Goal: Task Accomplishment & Management: Complete application form

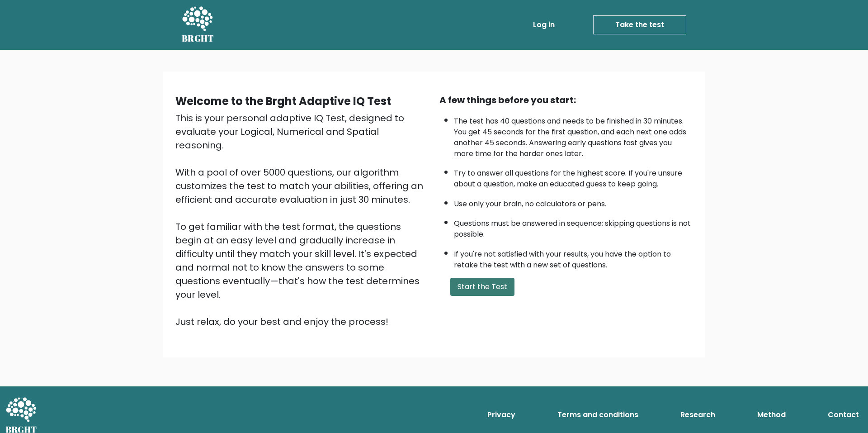
drag, startPoint x: 0, startPoint y: 0, endPoint x: 481, endPoint y: 282, distance: 557.1
click at [481, 282] on button "Start the Test" at bounding box center [482, 287] width 64 height 18
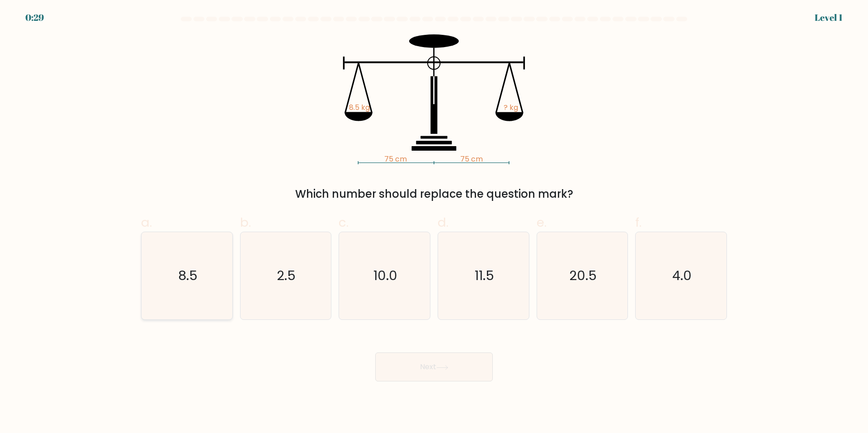
click at [203, 293] on icon "8.5" at bounding box center [186, 275] width 87 height 87
click at [434, 222] on input "a. 8.5" at bounding box center [434, 220] width 0 height 6
radio input "true"
click at [413, 361] on button "Next" at bounding box center [434, 366] width 118 height 29
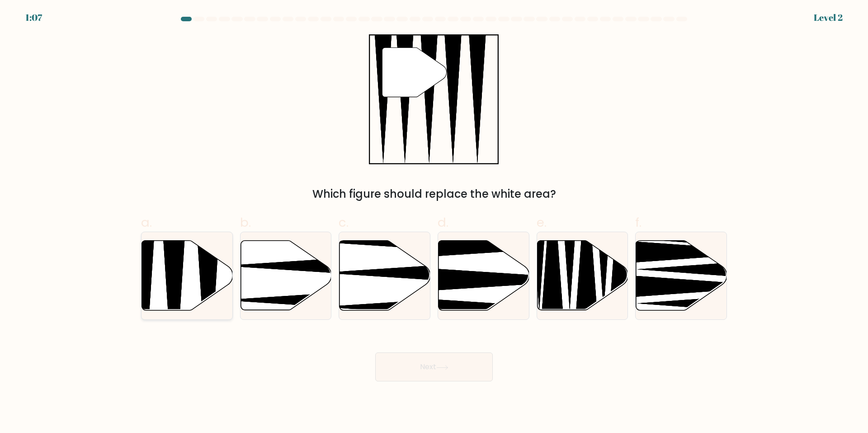
click at [212, 265] on icon at bounding box center [208, 313] width 24 height 180
click at [434, 222] on input "a." at bounding box center [434, 220] width 0 height 6
radio input "true"
click at [399, 361] on button "Next" at bounding box center [434, 366] width 118 height 29
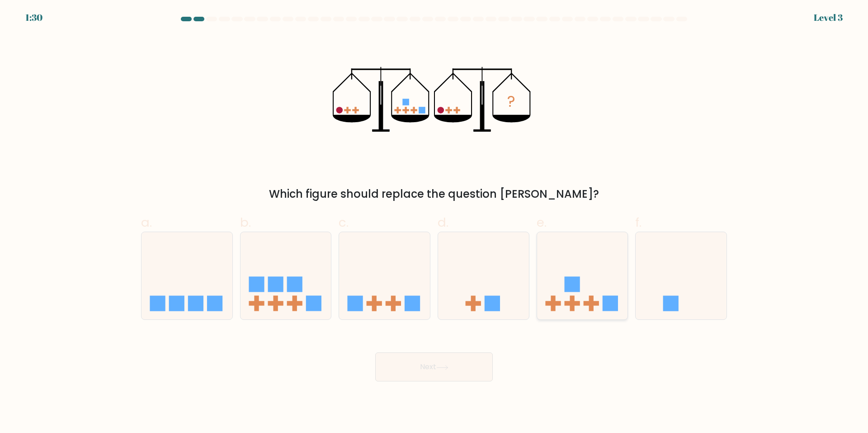
click at [558, 276] on icon at bounding box center [582, 275] width 91 height 75
click at [435, 222] on input "e." at bounding box center [434, 220] width 0 height 6
radio input "true"
click at [455, 362] on button "Next" at bounding box center [434, 366] width 118 height 29
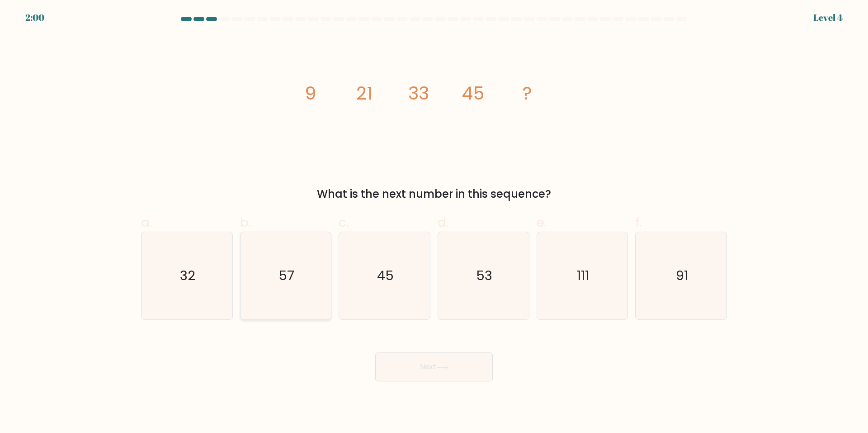
click at [322, 278] on icon "57" at bounding box center [285, 275] width 87 height 87
click at [434, 222] on input "b. 57" at bounding box center [434, 220] width 0 height 6
radio input "true"
click at [422, 370] on button "Next" at bounding box center [434, 366] width 118 height 29
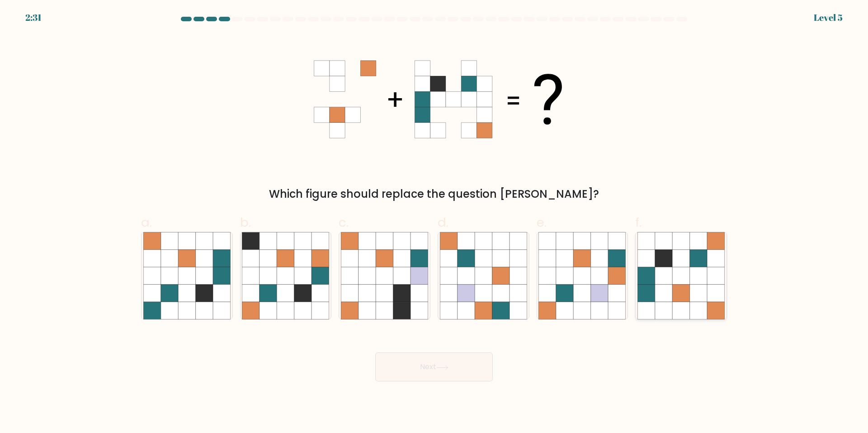
click at [690, 273] on icon at bounding box center [698, 275] width 17 height 17
click at [435, 222] on input "f." at bounding box center [434, 220] width 0 height 6
radio input "true"
click at [443, 372] on button "Next" at bounding box center [434, 366] width 118 height 29
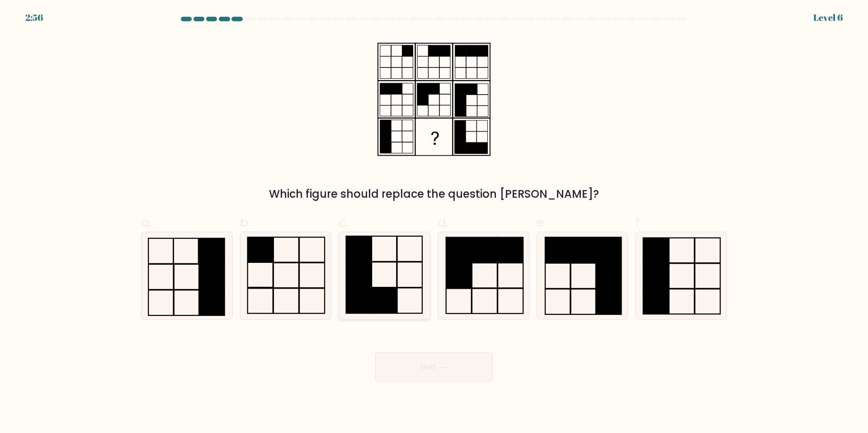
click at [369, 293] on rect at bounding box center [358, 300] width 25 height 25
click at [434, 222] on input "c." at bounding box center [434, 220] width 0 height 6
radio input "true"
click at [431, 373] on button "Next" at bounding box center [434, 366] width 118 height 29
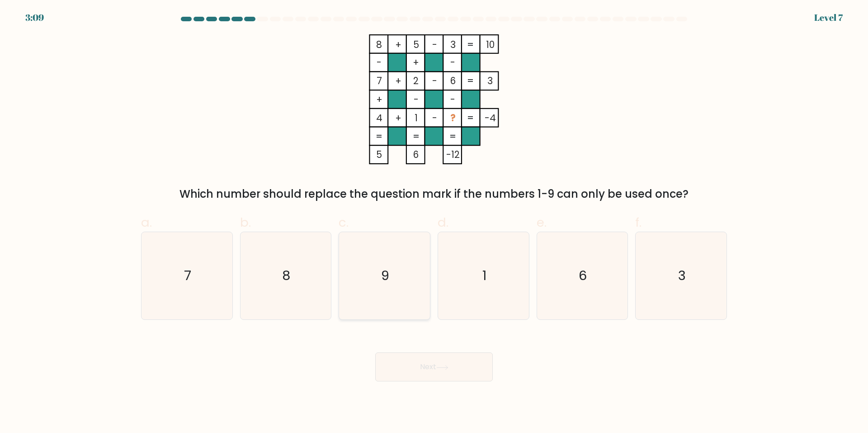
click at [389, 240] on icon "9" at bounding box center [384, 275] width 87 height 87
click at [434, 222] on input "c. 9" at bounding box center [434, 220] width 0 height 6
radio input "true"
click at [432, 355] on button "Next" at bounding box center [434, 366] width 118 height 29
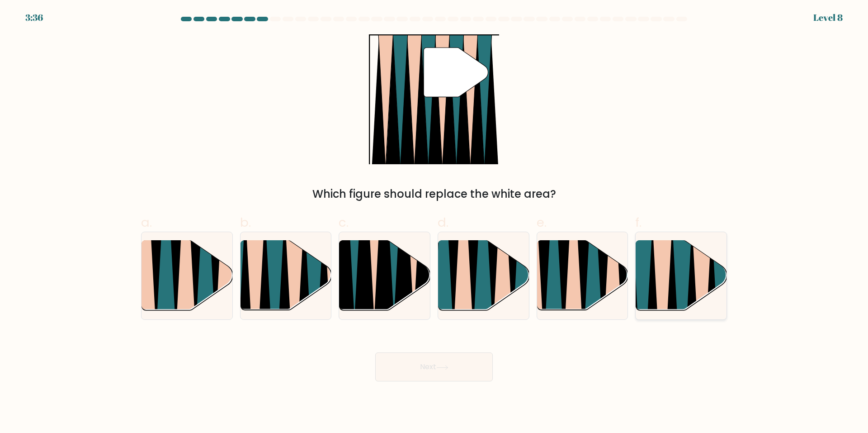
click at [657, 275] on icon at bounding box center [662, 314] width 20 height 182
click at [435, 222] on input "f." at bounding box center [434, 220] width 0 height 6
radio input "true"
click at [463, 370] on button "Next" at bounding box center [434, 366] width 118 height 29
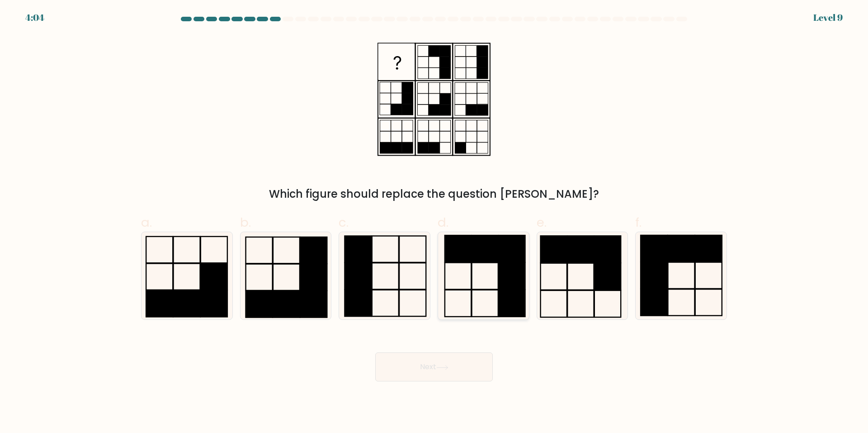
click at [522, 294] on rect at bounding box center [512, 303] width 26 height 27
click at [435, 222] on input "d." at bounding box center [434, 220] width 0 height 6
radio input "true"
click at [452, 360] on button "Next" at bounding box center [434, 366] width 118 height 29
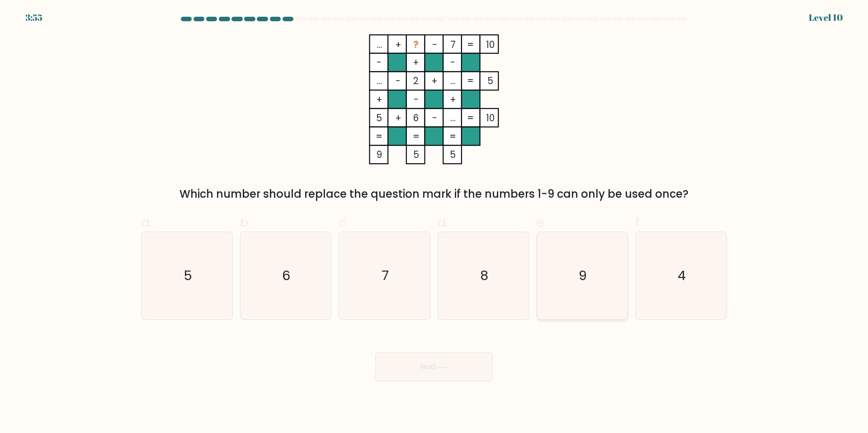
click at [560, 277] on icon "9" at bounding box center [582, 275] width 87 height 87
click at [435, 222] on input "e. 9" at bounding box center [434, 220] width 0 height 6
radio input "true"
click at [454, 368] on button "Next" at bounding box center [434, 366] width 118 height 29
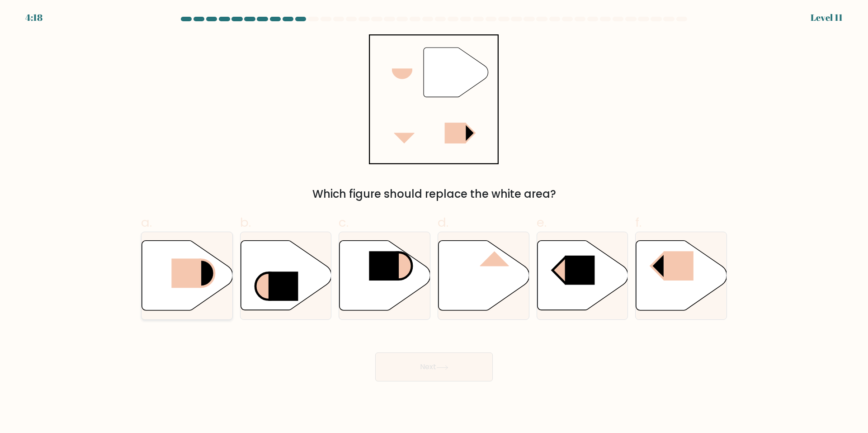
click at [199, 281] on rect at bounding box center [186, 273] width 30 height 29
click at [434, 222] on input "a." at bounding box center [434, 220] width 0 height 6
radio input "true"
click at [401, 362] on button "Next" at bounding box center [434, 366] width 118 height 29
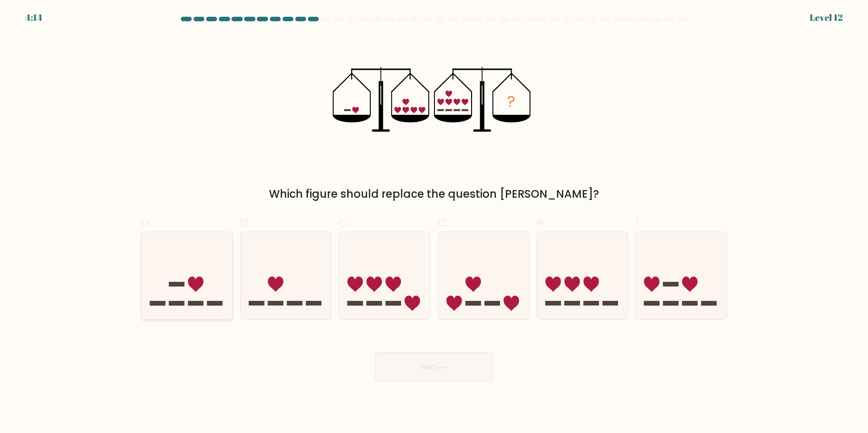
click at [174, 300] on icon at bounding box center [187, 275] width 91 height 75
click at [434, 222] on input "a." at bounding box center [434, 220] width 0 height 6
radio input "true"
click at [446, 360] on button "Next" at bounding box center [434, 366] width 118 height 29
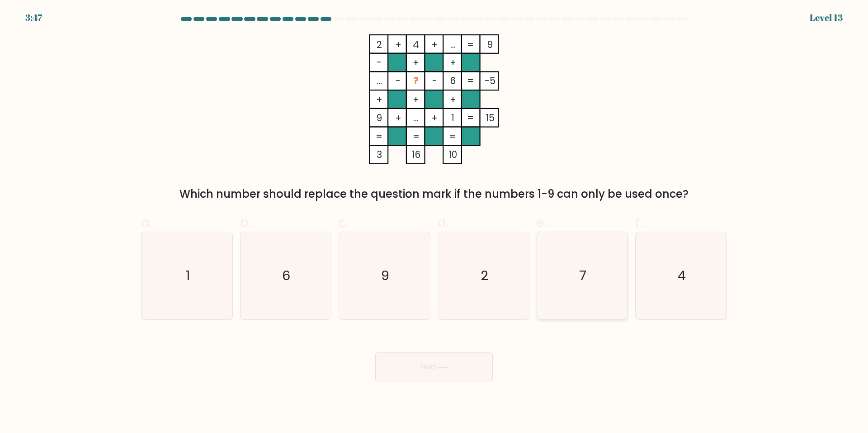
click at [605, 240] on icon "7" at bounding box center [582, 275] width 87 height 87
click at [435, 222] on input "e. 7" at bounding box center [434, 220] width 0 height 6
radio input "true"
click at [457, 353] on button "Next" at bounding box center [434, 366] width 118 height 29
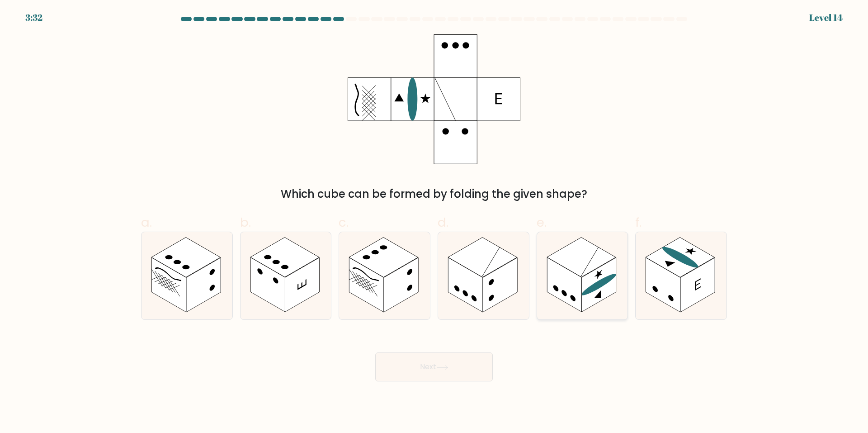
click at [568, 282] on rect at bounding box center [564, 285] width 34 height 55
click at [435, 222] on input "e." at bounding box center [434, 220] width 0 height 6
radio input "true"
click at [484, 362] on button "Next" at bounding box center [434, 366] width 118 height 29
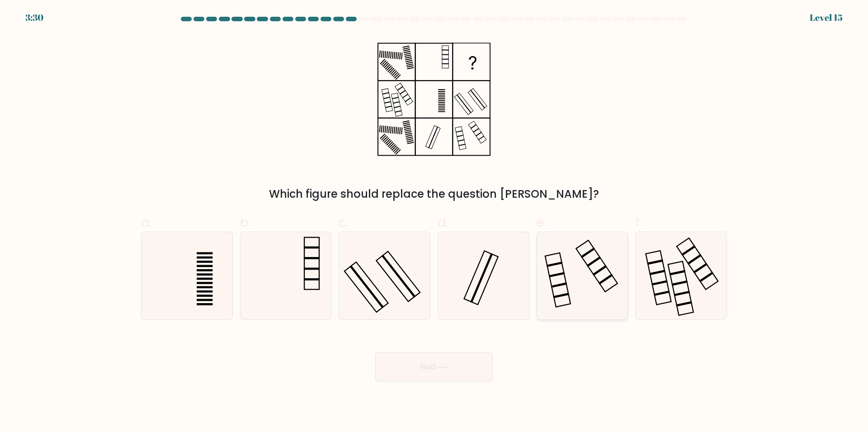
click at [554, 269] on icon at bounding box center [582, 275] width 87 height 87
click at [435, 222] on input "e." at bounding box center [434, 220] width 0 height 6
radio input "true"
click at [445, 367] on icon at bounding box center [442, 367] width 11 height 4
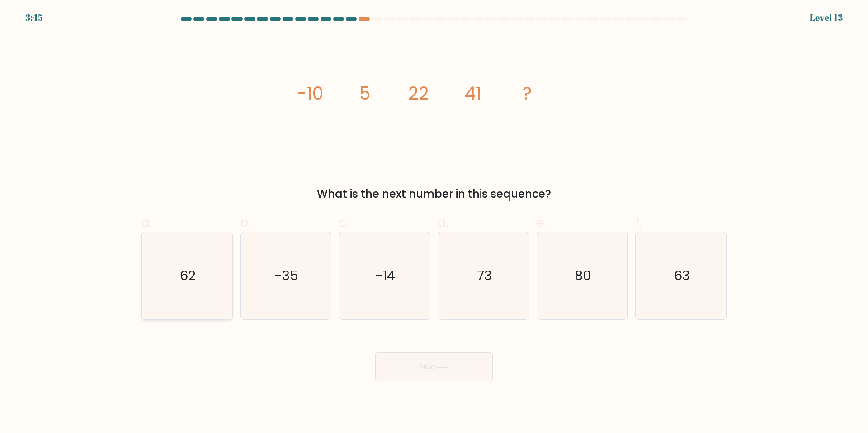
click at [216, 244] on icon "62" at bounding box center [186, 275] width 87 height 87
click at [434, 222] on input "a. 62" at bounding box center [434, 220] width 0 height 6
radio input "true"
click at [449, 379] on button "Next" at bounding box center [434, 366] width 118 height 29
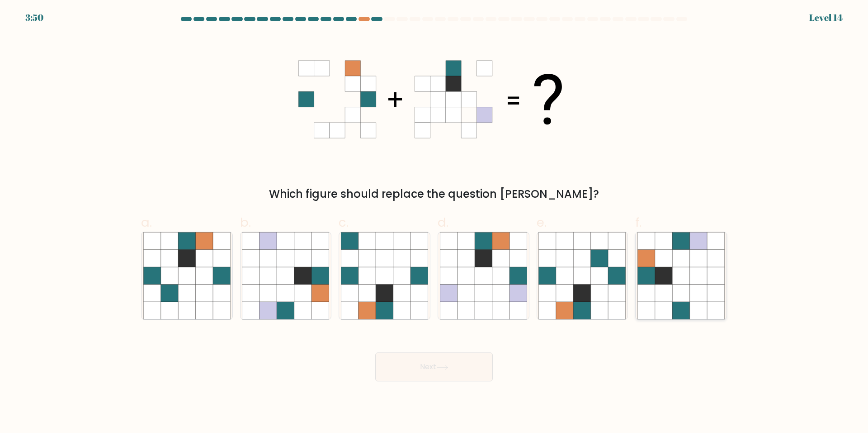
click at [658, 271] on icon at bounding box center [663, 275] width 17 height 17
click at [435, 222] on input "f." at bounding box center [434, 220] width 0 height 6
radio input "true"
click at [429, 373] on button "Next" at bounding box center [434, 366] width 118 height 29
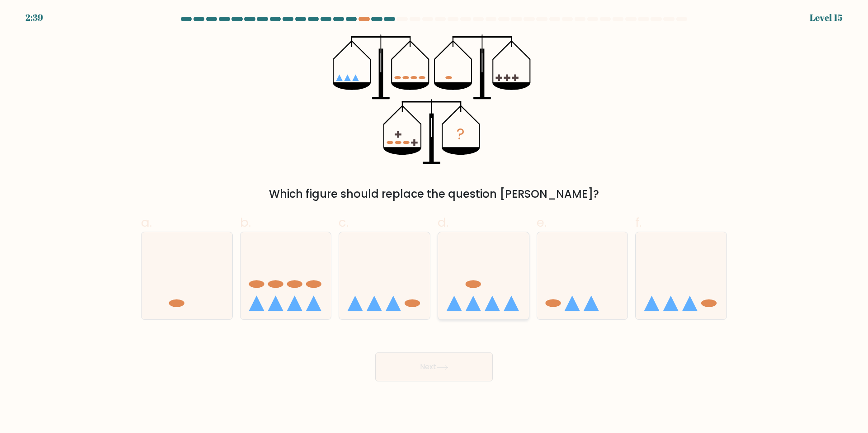
click at [492, 298] on icon at bounding box center [492, 302] width 15 height 15
click at [435, 222] on input "d." at bounding box center [434, 220] width 0 height 6
radio input "true"
click at [470, 367] on button "Next" at bounding box center [434, 366] width 118 height 29
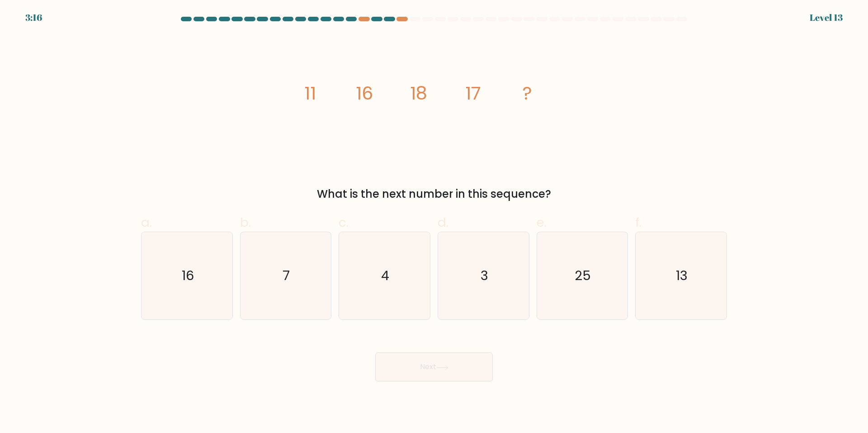
click at [446, 397] on body "3:16 Level 13" at bounding box center [434, 216] width 868 height 433
click at [559, 261] on icon "25" at bounding box center [582, 275] width 87 height 87
click at [435, 222] on input "e. 25" at bounding box center [434, 220] width 0 height 6
radio input "true"
click at [479, 358] on button "Next" at bounding box center [434, 366] width 118 height 29
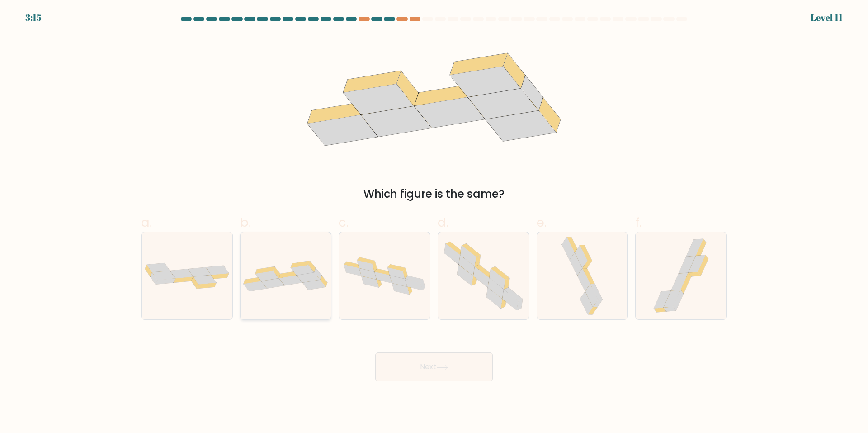
click at [274, 279] on icon at bounding box center [273, 283] width 24 height 10
click at [434, 222] on input "b." at bounding box center [434, 220] width 0 height 6
radio input "true"
click at [440, 365] on icon at bounding box center [442, 367] width 12 height 5
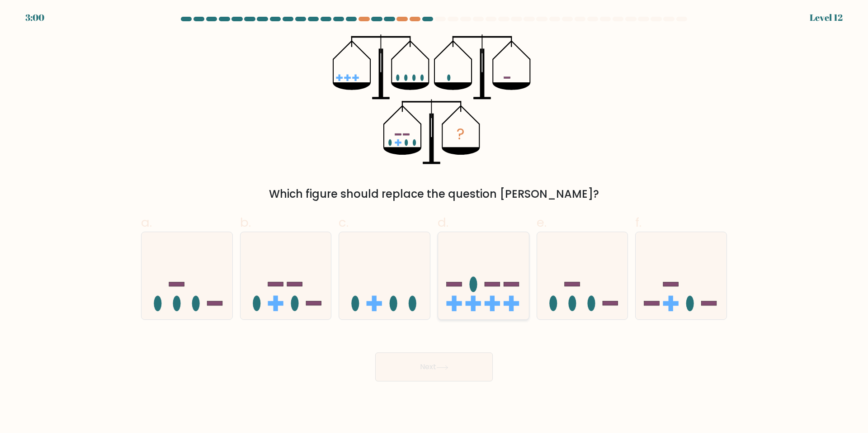
click at [446, 290] on icon at bounding box center [483, 275] width 91 height 75
click at [435, 222] on input "d." at bounding box center [434, 220] width 0 height 6
radio input "true"
click at [462, 354] on button "Next" at bounding box center [434, 366] width 118 height 29
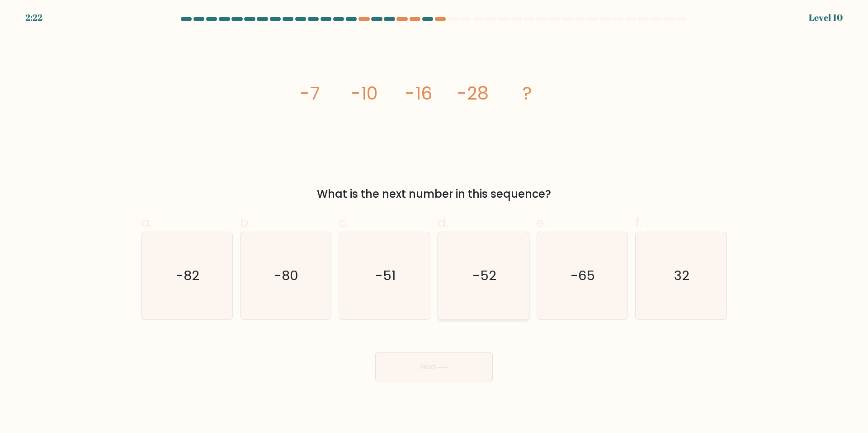
click at [518, 301] on icon "-52" at bounding box center [483, 275] width 87 height 87
click at [435, 222] on input "d. -52" at bounding box center [434, 220] width 0 height 6
radio input "true"
click at [476, 355] on button "Next" at bounding box center [434, 366] width 118 height 29
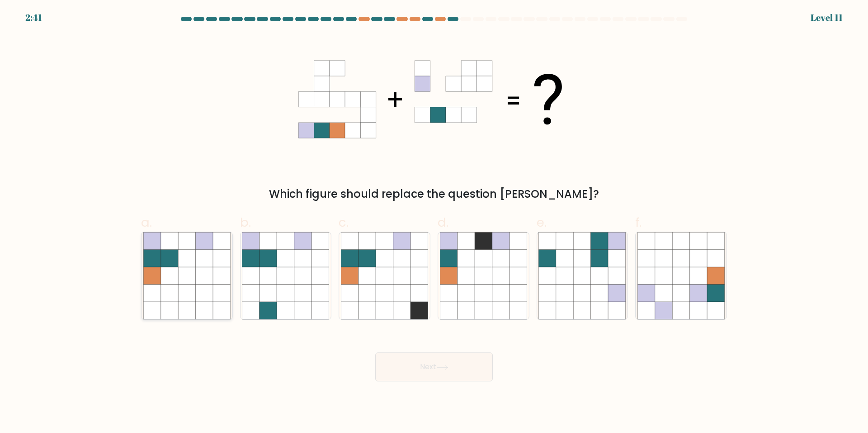
click at [228, 269] on icon at bounding box center [221, 275] width 17 height 17
click at [434, 222] on input "a." at bounding box center [434, 220] width 0 height 6
radio input "true"
click at [436, 363] on button "Next" at bounding box center [434, 366] width 118 height 29
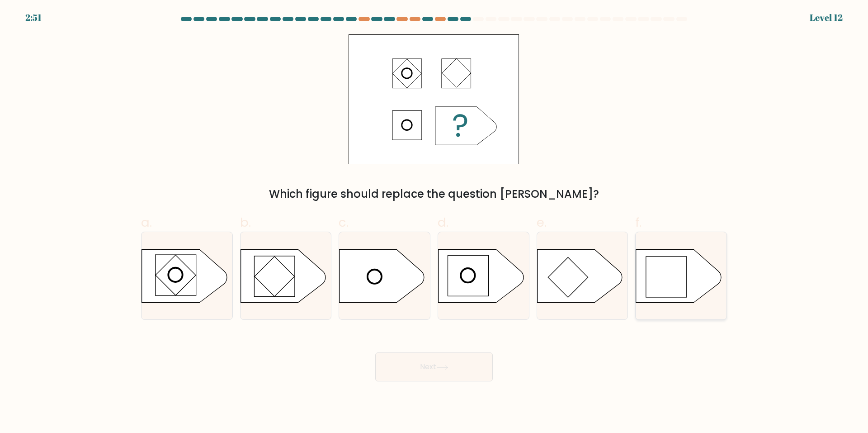
click at [653, 281] on rect at bounding box center [666, 276] width 41 height 41
click at [435, 222] on input "f." at bounding box center [434, 220] width 0 height 6
radio input "true"
click at [440, 368] on icon at bounding box center [442, 367] width 12 height 5
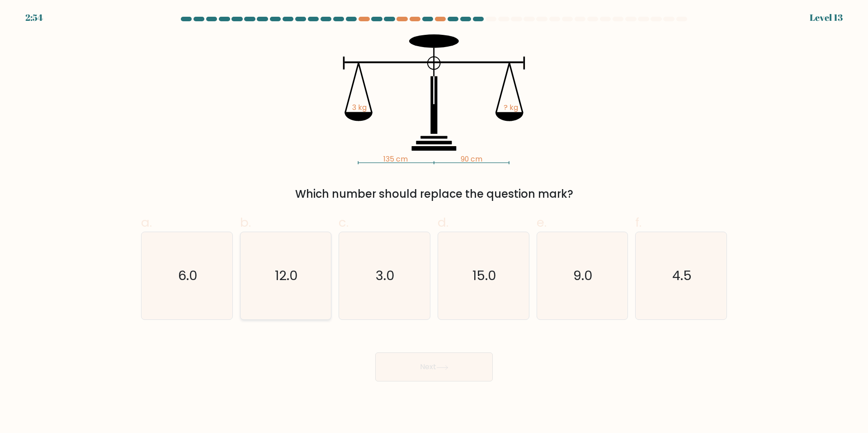
click at [294, 255] on icon "12.0" at bounding box center [285, 275] width 87 height 87
click at [434, 222] on input "b. 12.0" at bounding box center [434, 220] width 0 height 6
radio input "true"
click at [672, 266] on icon "4.5" at bounding box center [681, 275] width 87 height 87
click at [435, 222] on input "f. 4.5" at bounding box center [434, 220] width 0 height 6
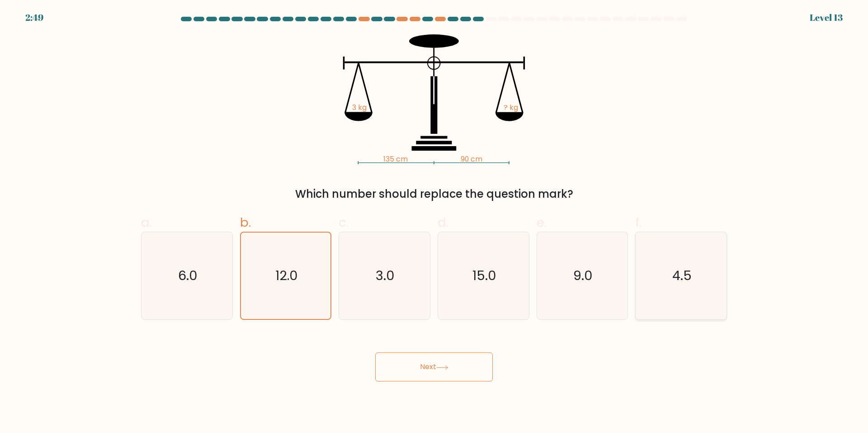
radio input "true"
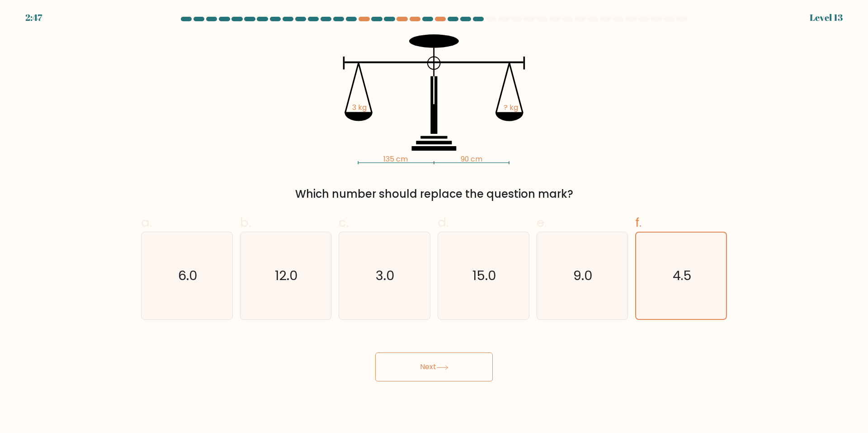
click at [444, 366] on icon at bounding box center [442, 367] width 12 height 5
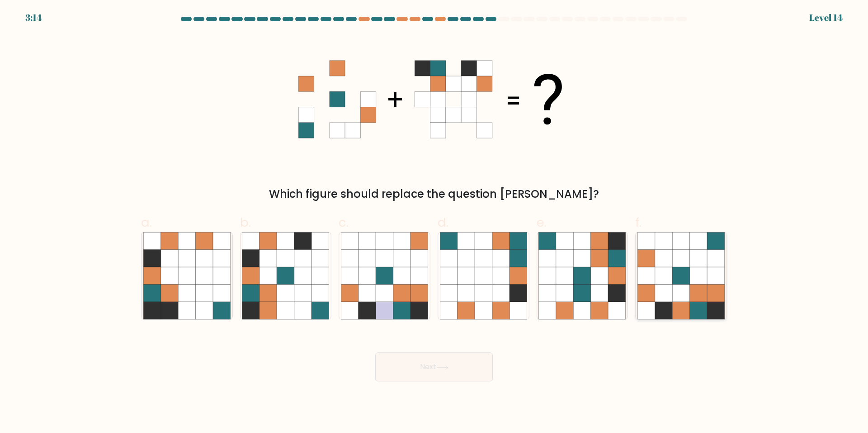
click at [702, 260] on icon at bounding box center [698, 258] width 17 height 17
click at [435, 222] on input "f." at bounding box center [434, 220] width 0 height 6
radio input "true"
click at [497, 356] on div "Next" at bounding box center [434, 356] width 597 height 51
click at [472, 363] on button "Next" at bounding box center [434, 366] width 118 height 29
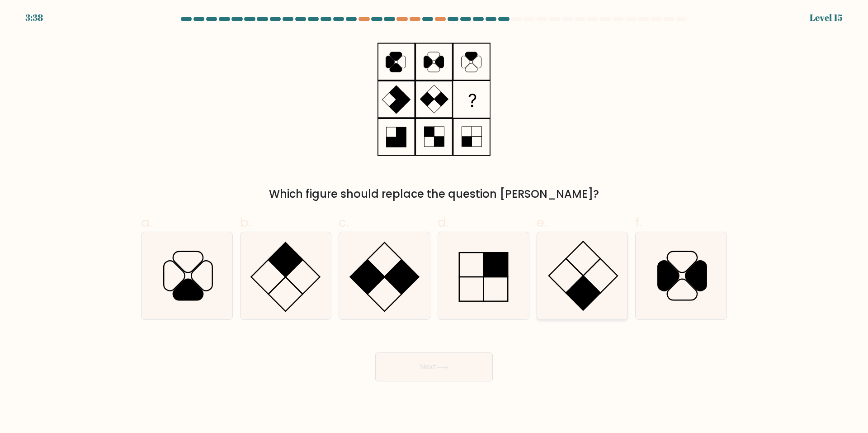
click at [600, 272] on icon at bounding box center [582, 275] width 87 height 87
click at [435, 222] on input "e." at bounding box center [434, 220] width 0 height 6
radio input "true"
click at [448, 369] on icon at bounding box center [442, 367] width 12 height 5
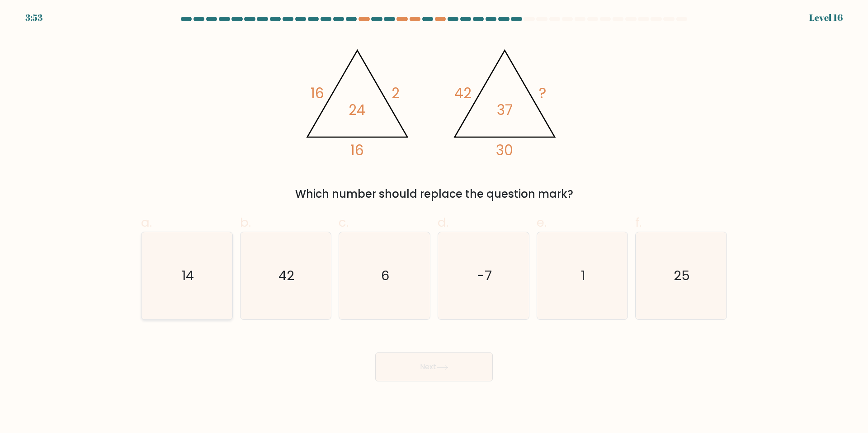
click at [223, 310] on icon "14" at bounding box center [186, 275] width 87 height 87
click at [434, 222] on input "a. 14" at bounding box center [434, 220] width 0 height 6
radio input "true"
click at [442, 368] on icon at bounding box center [442, 367] width 12 height 5
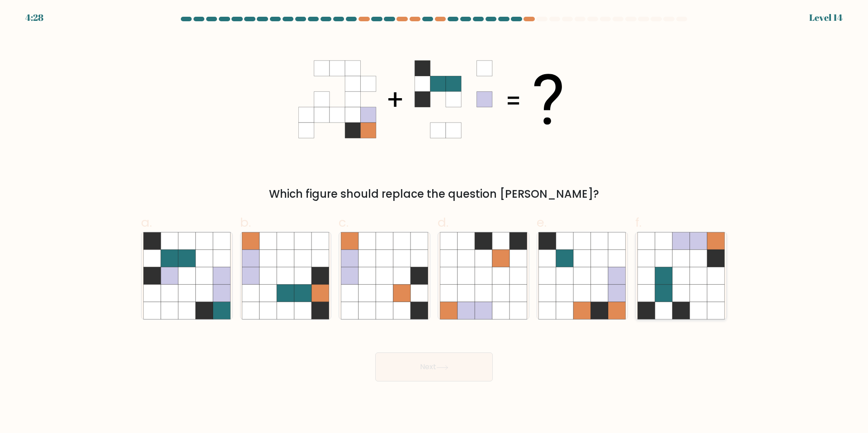
click at [674, 299] on icon at bounding box center [680, 292] width 17 height 17
click at [435, 222] on input "f." at bounding box center [434, 220] width 0 height 6
radio input "true"
click at [433, 370] on button "Next" at bounding box center [434, 366] width 118 height 29
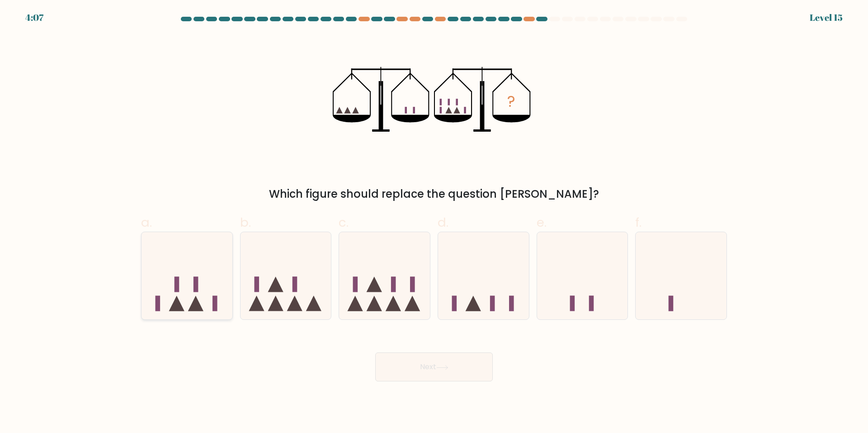
click at [215, 293] on icon at bounding box center [187, 275] width 91 height 75
click at [434, 222] on input "a." at bounding box center [434, 220] width 0 height 6
radio input "true"
click at [425, 360] on button "Next" at bounding box center [434, 366] width 118 height 29
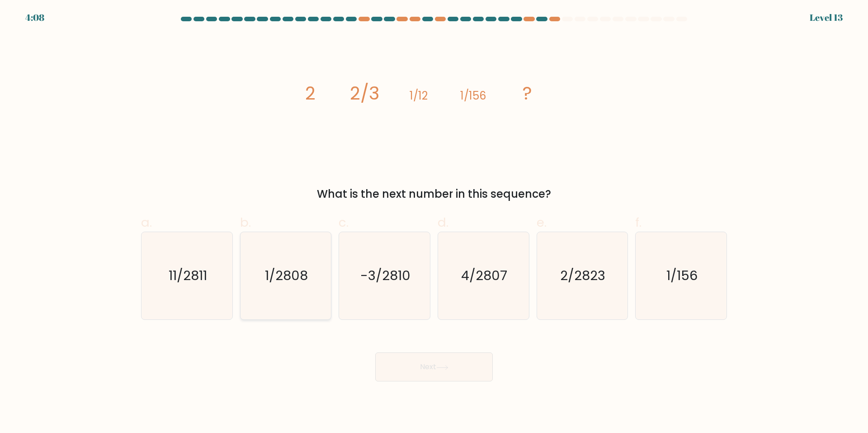
click at [320, 282] on icon "1/2808" at bounding box center [285, 275] width 87 height 87
click at [434, 222] on input "b. 1/2808" at bounding box center [434, 220] width 0 height 6
radio input "true"
click at [420, 358] on button "Next" at bounding box center [434, 366] width 118 height 29
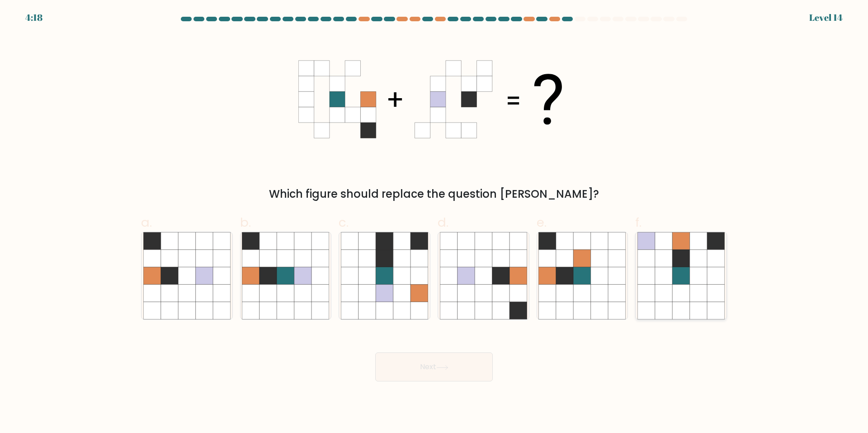
click at [664, 261] on icon at bounding box center [663, 258] width 17 height 17
click at [435, 222] on input "f." at bounding box center [434, 220] width 0 height 6
radio input "true"
click at [465, 360] on button "Next" at bounding box center [434, 366] width 118 height 29
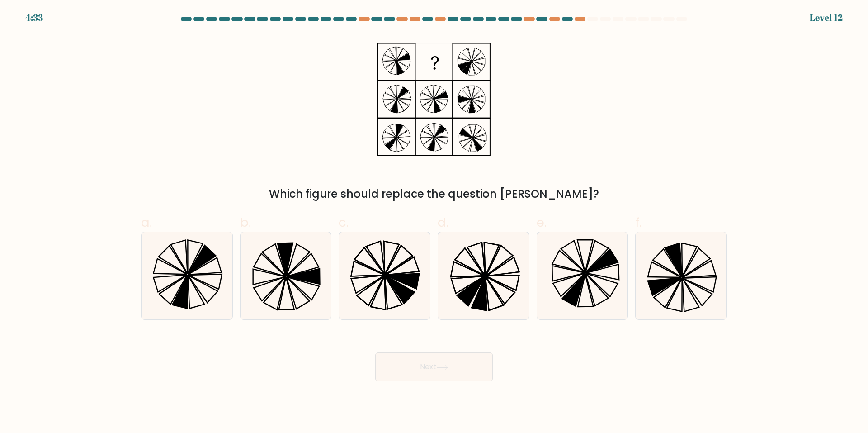
click at [239, 302] on div "b." at bounding box center [285, 266] width 99 height 107
click at [226, 309] on icon at bounding box center [186, 275] width 87 height 87
click at [434, 222] on input "a." at bounding box center [434, 220] width 0 height 6
radio input "true"
click at [436, 356] on button "Next" at bounding box center [434, 366] width 118 height 29
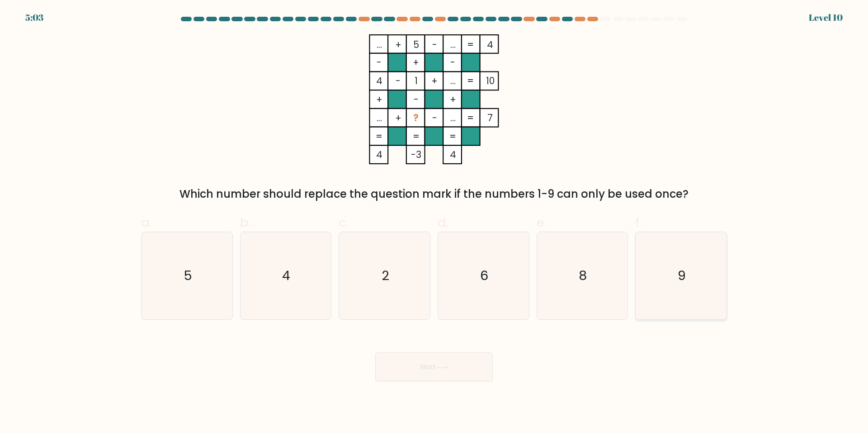
click at [664, 268] on icon "9" at bounding box center [681, 275] width 87 height 87
click at [435, 222] on input "f. 9" at bounding box center [434, 220] width 0 height 6
radio input "true"
click at [471, 362] on button "Next" at bounding box center [434, 366] width 118 height 29
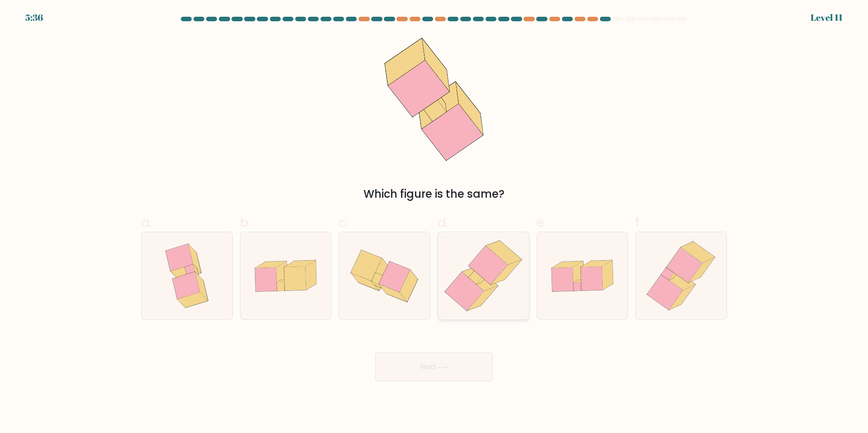
click at [490, 257] on icon at bounding box center [488, 265] width 39 height 39
click at [435, 222] on input "d." at bounding box center [434, 220] width 0 height 6
radio input "true"
click at [447, 375] on button "Next" at bounding box center [434, 366] width 118 height 29
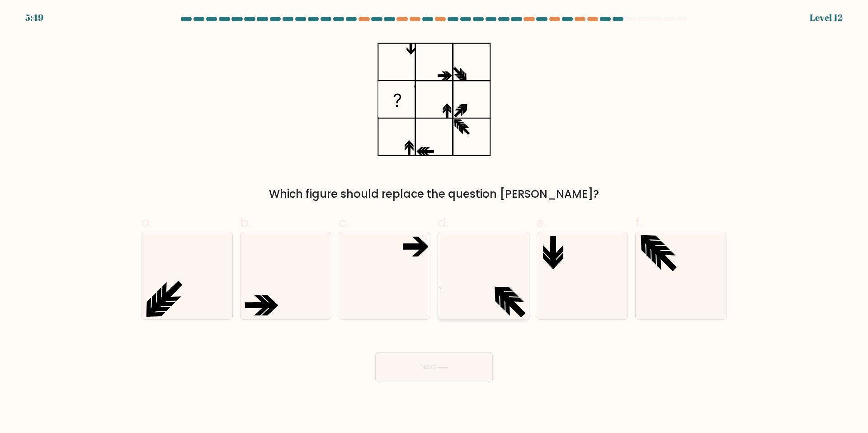
click at [481, 241] on icon at bounding box center [483, 275] width 87 height 87
click at [435, 222] on input "d." at bounding box center [434, 220] width 0 height 6
radio input "true"
click at [441, 361] on button "Next" at bounding box center [434, 366] width 118 height 29
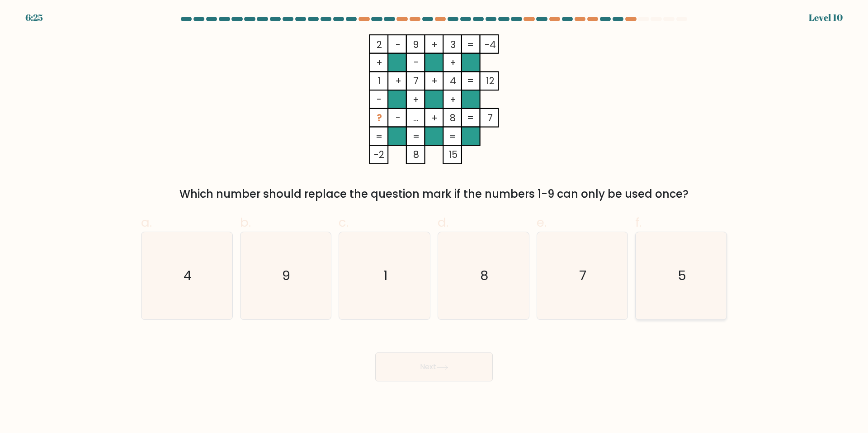
click at [659, 270] on icon "5" at bounding box center [681, 275] width 87 height 87
click at [435, 222] on input "f. 5" at bounding box center [434, 220] width 0 height 6
radio input "true"
click at [481, 366] on button "Next" at bounding box center [434, 366] width 118 height 29
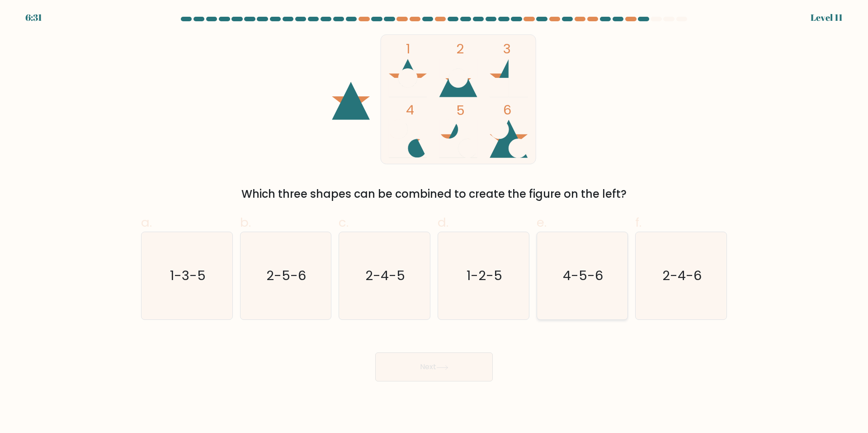
click at [558, 240] on icon "4-5-6" at bounding box center [582, 275] width 87 height 87
click at [435, 222] on input "e. 4-5-6" at bounding box center [434, 220] width 0 height 6
radio input "true"
click at [473, 354] on button "Next" at bounding box center [434, 366] width 118 height 29
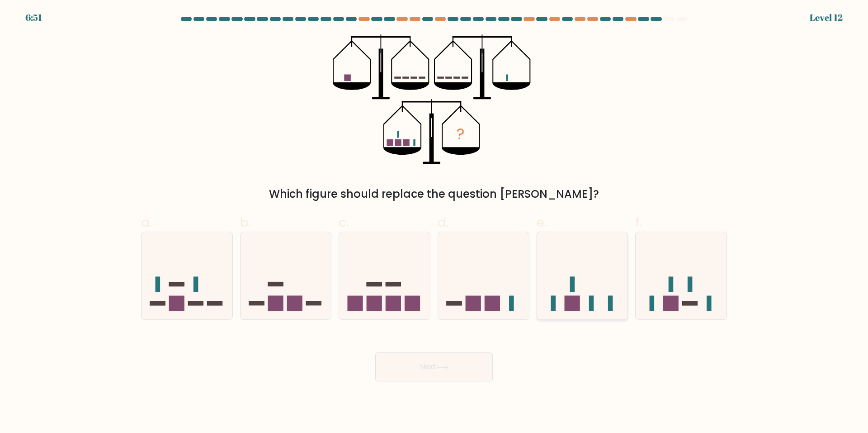
click at [577, 289] on icon at bounding box center [582, 275] width 91 height 75
click at [435, 222] on input "e." at bounding box center [434, 220] width 0 height 6
radio input "true"
click at [446, 369] on icon at bounding box center [442, 367] width 12 height 5
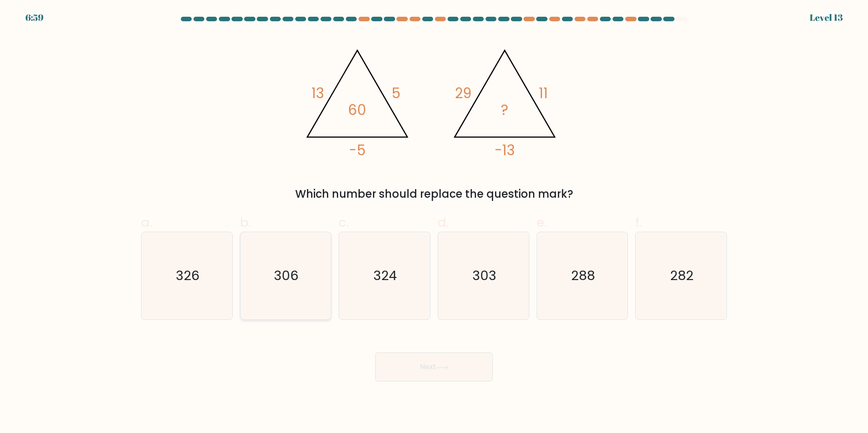
click at [283, 304] on icon "306" at bounding box center [285, 275] width 87 height 87
click at [434, 222] on input "b. 306" at bounding box center [434, 220] width 0 height 6
radio input "true"
click at [410, 365] on button "Next" at bounding box center [434, 366] width 118 height 29
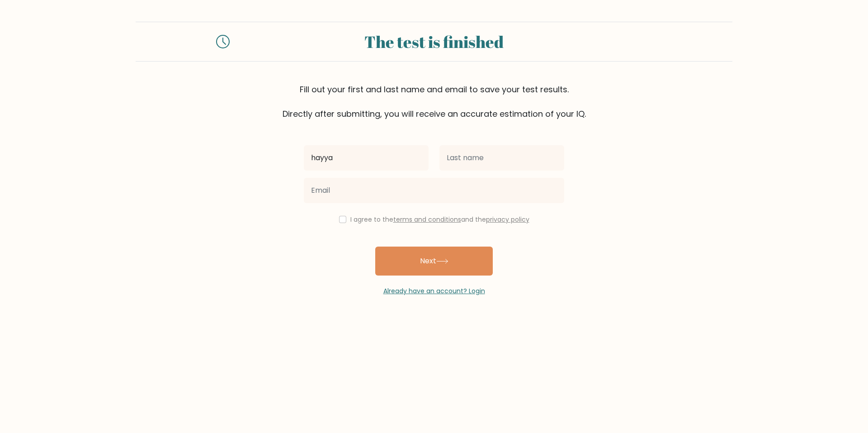
type input "HAYYAN"
click at [472, 162] on input "text" at bounding box center [501, 157] width 125 height 25
type input "ANSARI"
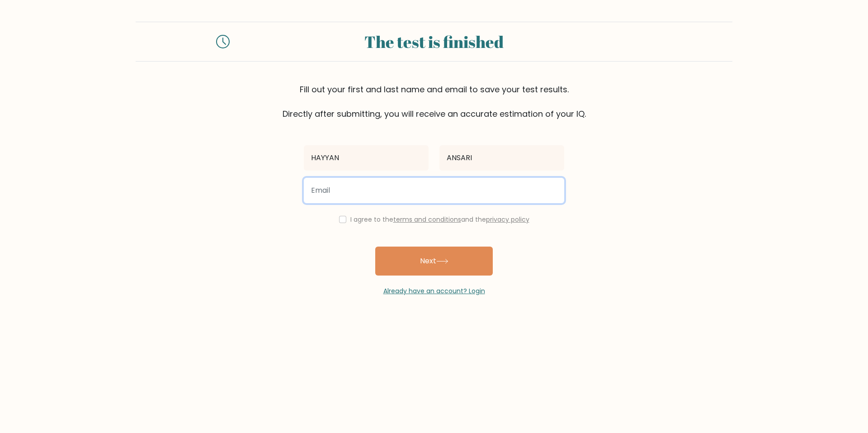
click at [473, 184] on input "email" at bounding box center [434, 190] width 260 height 25
type input "ansarihayyan654@gmail.com"
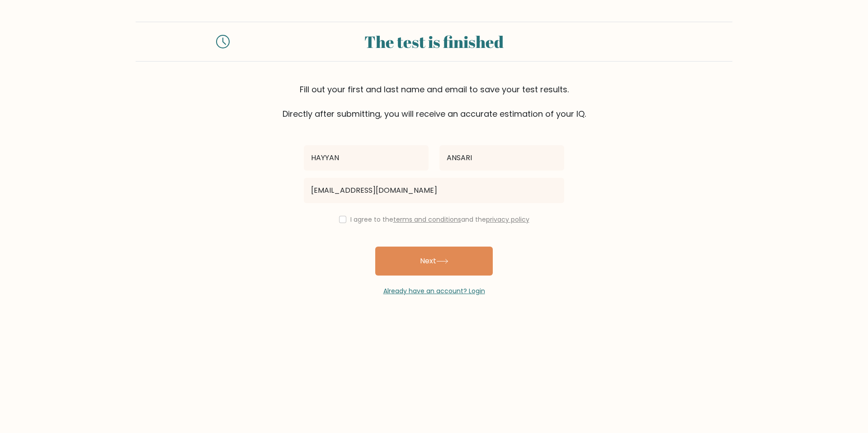
click at [372, 217] on label "I agree to the terms and conditions and the privacy policy" at bounding box center [439, 219] width 179 height 9
click at [351, 221] on label "I agree to the terms and conditions and the privacy policy" at bounding box center [439, 219] width 179 height 9
click at [342, 218] on input "checkbox" at bounding box center [342, 219] width 7 height 7
checkbox input "true"
click at [401, 263] on button "Next" at bounding box center [434, 260] width 118 height 29
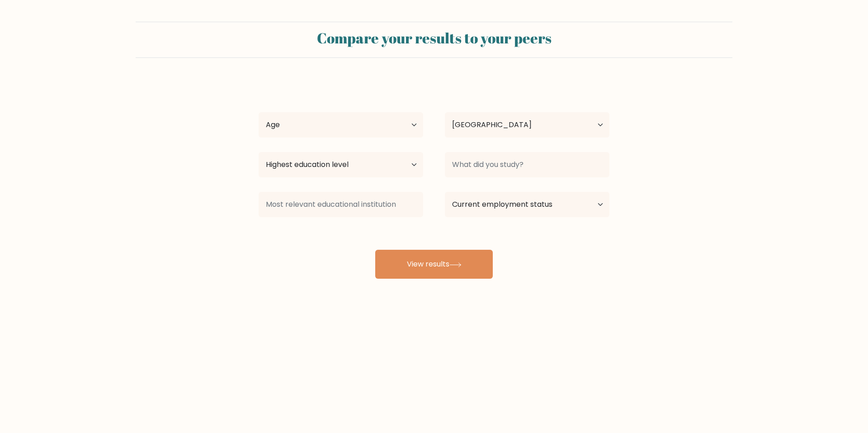
select select "CA"
click at [393, 107] on div "HAYYAN ANSARI Age Under 18 years old 18-24 years old 25-34 years old 35-44 year…" at bounding box center [434, 179] width 362 height 199
click at [389, 122] on select "Age Under 18 years old 18-24 years old 25-34 years old 35-44 years old 45-54 ye…" at bounding box center [341, 124] width 165 height 25
select select "min_18"
click at [259, 112] on select "Age Under 18 years old 18-24 years old 25-34 years old 35-44 years old 45-54 ye…" at bounding box center [341, 124] width 165 height 25
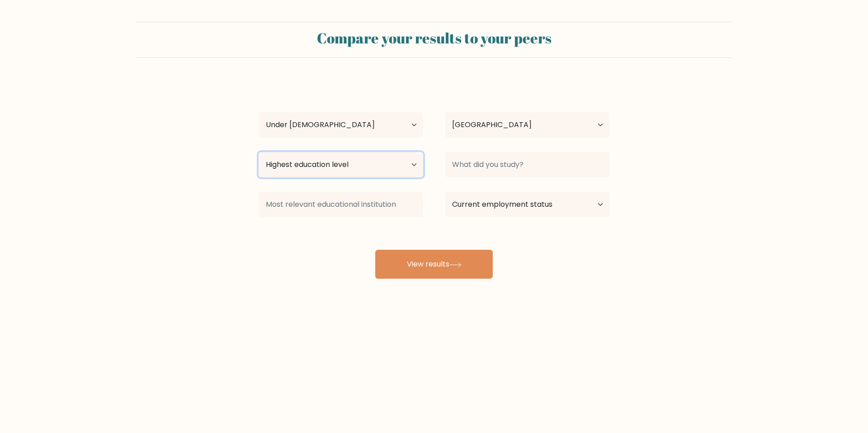
click at [328, 163] on select "Highest education level No schooling Primary Lower Secondary Upper Secondary Oc…" at bounding box center [341, 164] width 165 height 25
select select "lower_secondary"
click at [259, 152] on select "Highest education level No schooling Primary Lower Secondary Upper Secondary Oc…" at bounding box center [341, 164] width 165 height 25
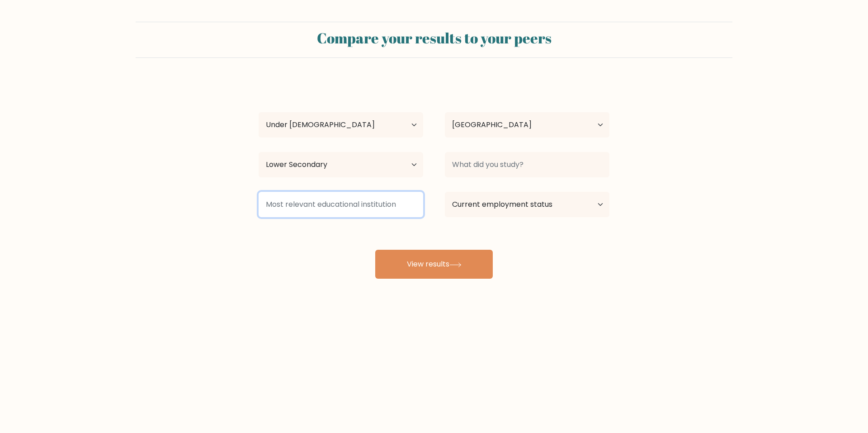
click at [320, 204] on input at bounding box center [341, 204] width 165 height 25
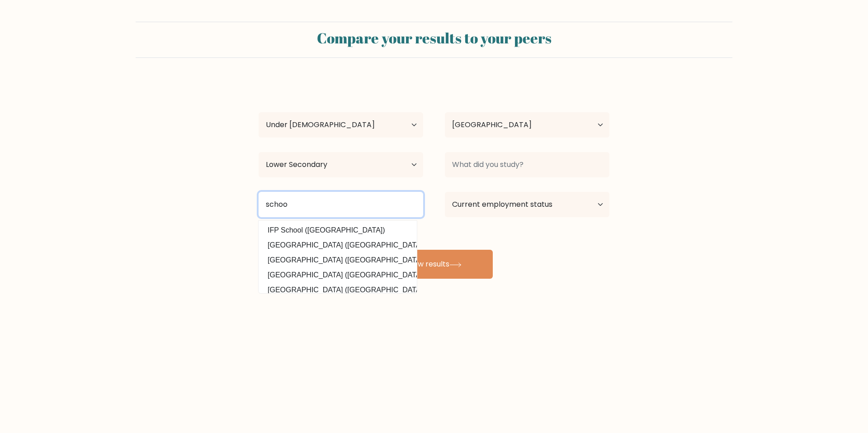
type input "school"
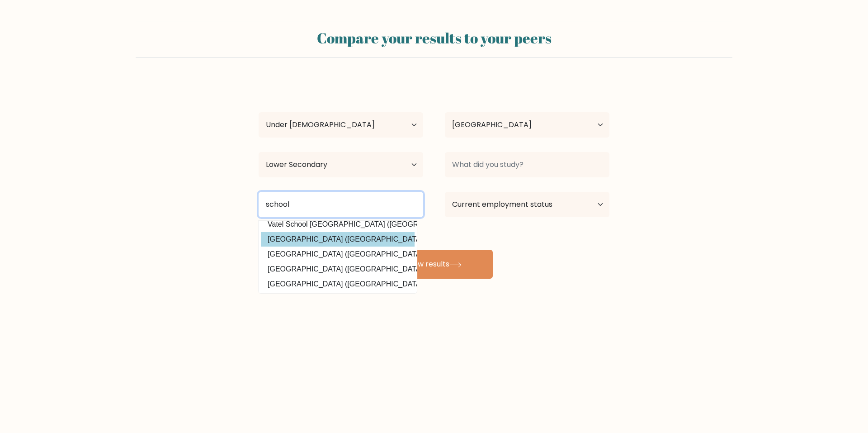
scroll to position [81, 0]
click at [345, 197] on input "school" at bounding box center [341, 204] width 165 height 25
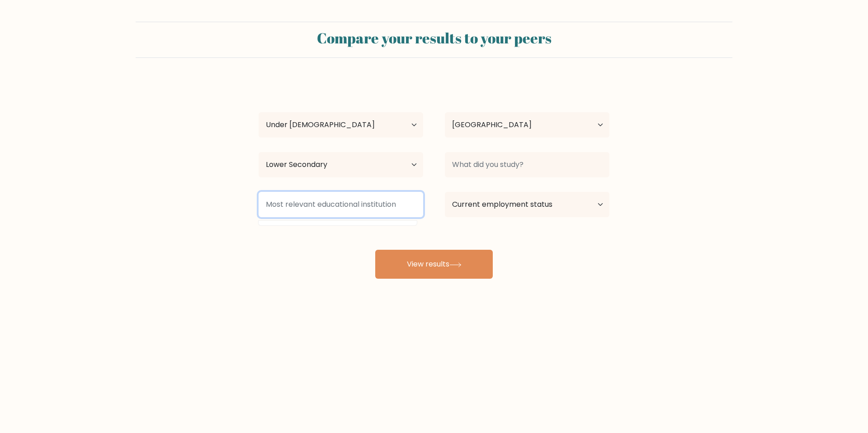
scroll to position [0, 0]
click at [322, 233] on div "HAYYAN ANSARI Age Under 18 years old 18-24 years old 25-34 years old 35-44 year…" at bounding box center [434, 179] width 362 height 199
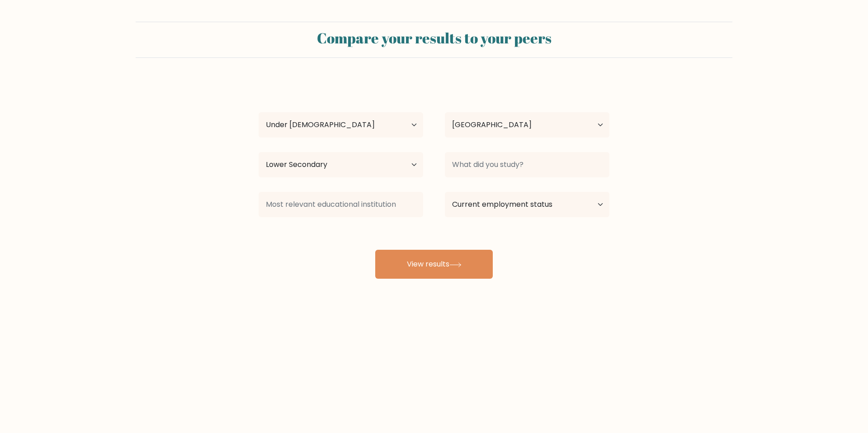
click at [332, 217] on div at bounding box center [341, 204] width 186 height 33
click at [527, 128] on select "Country Afghanistan Albania Algeria American Samoa Andorra Angola Anguilla Anta…" at bounding box center [527, 124] width 165 height 25
click at [709, 112] on form "Compare your results to your peers HAYYAN ANSARI Age Under 18 years old 18-24 y…" at bounding box center [434, 150] width 868 height 257
click at [484, 165] on input at bounding box center [527, 164] width 165 height 25
click at [489, 207] on select "Current employment status Employed Student Retired Other / prefer not to answer" at bounding box center [527, 204] width 165 height 25
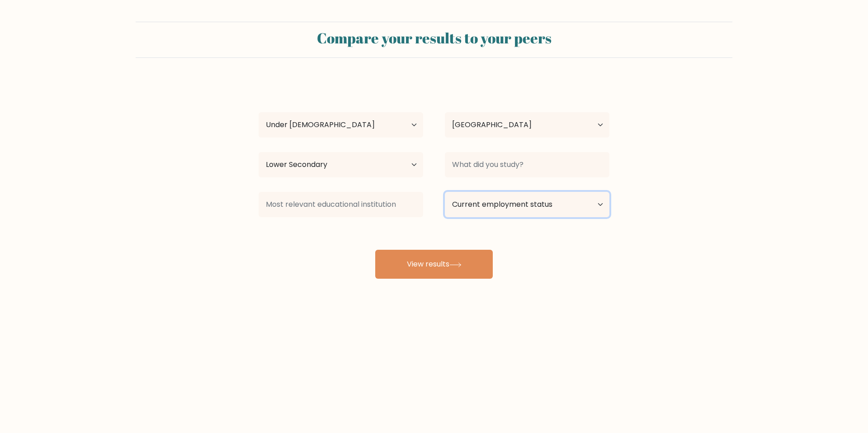
select select "student"
click at [445, 192] on select "Current employment status Employed Student Retired Other / prefer not to answer" at bounding box center [527, 204] width 165 height 25
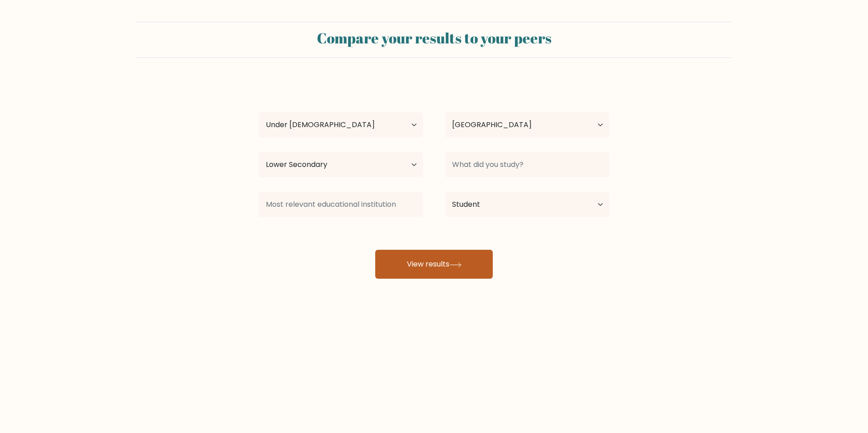
click at [453, 263] on button "View results" at bounding box center [434, 264] width 118 height 29
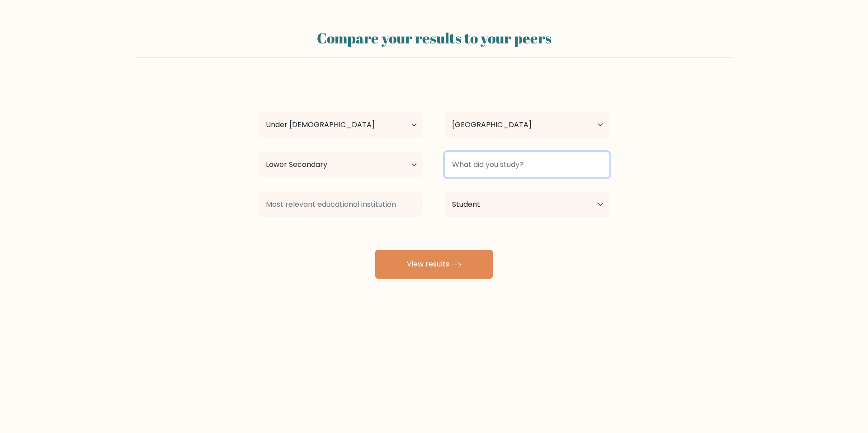
click at [497, 166] on input at bounding box center [527, 164] width 165 height 25
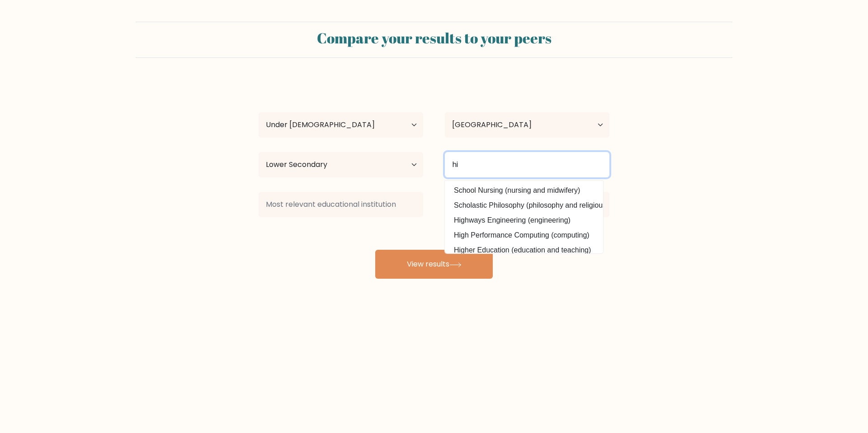
type input "h"
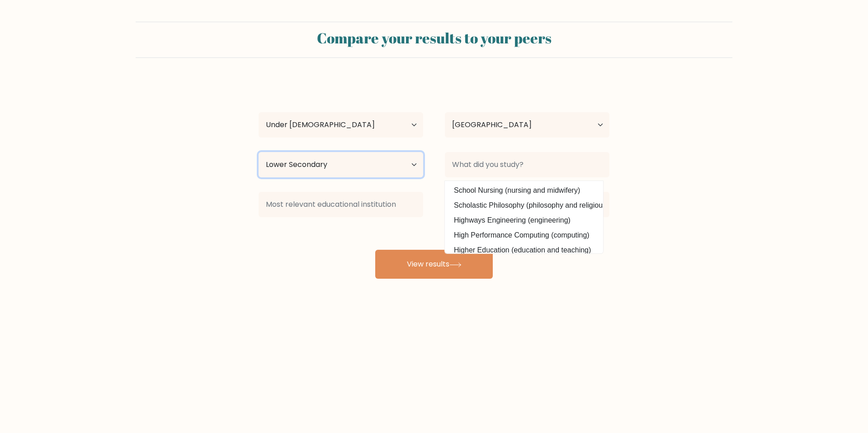
click at [397, 161] on select "Highest education level No schooling Primary Lower Secondary Upper Secondary Oc…" at bounding box center [341, 164] width 165 height 25
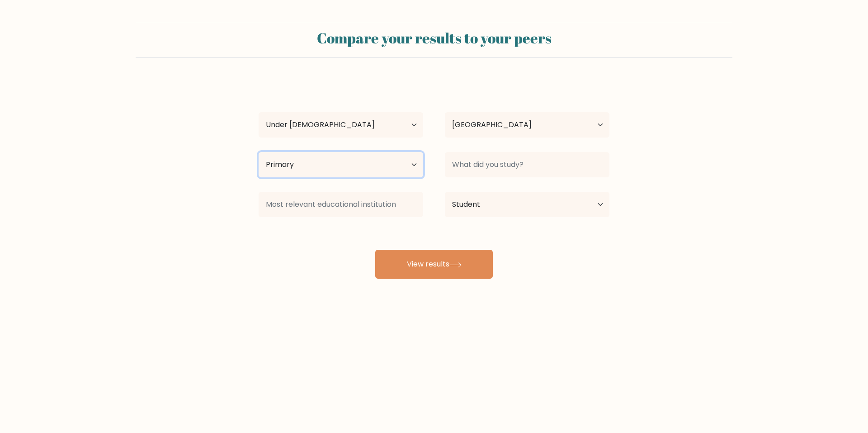
click at [259, 152] on select "Highest education level No schooling Primary Lower Secondary Upper Secondary Oc…" at bounding box center [341, 164] width 165 height 25
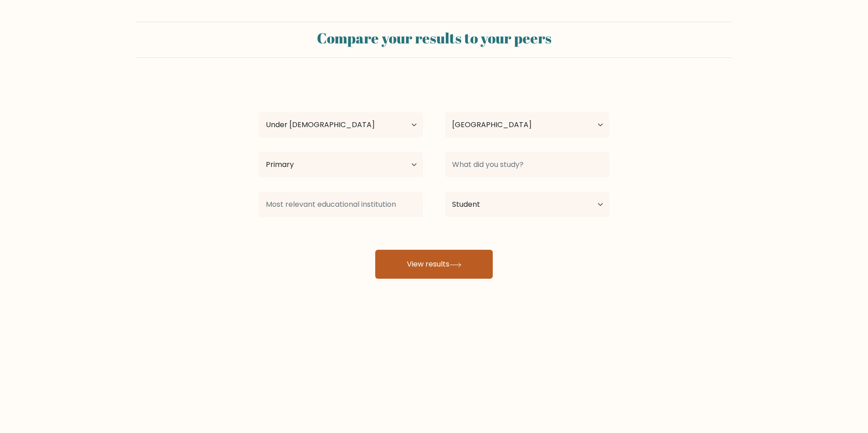
click at [401, 254] on button "View results" at bounding box center [434, 264] width 118 height 29
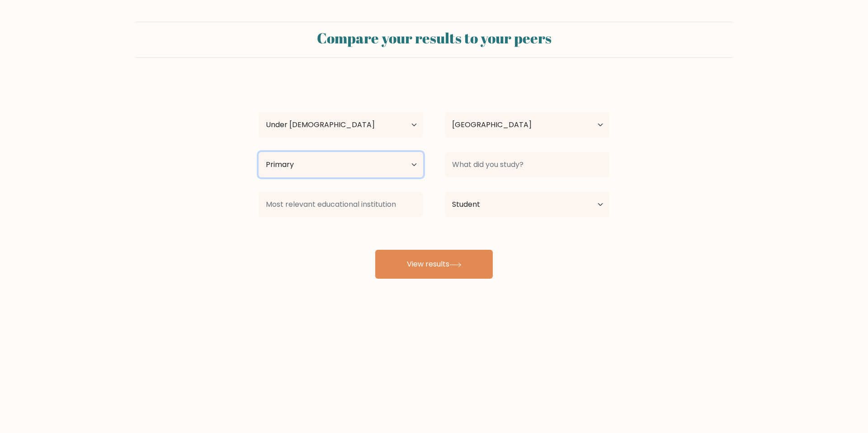
click at [400, 160] on select "Highest education level No schooling Primary Lower Secondary Upper Secondary Oc…" at bounding box center [341, 164] width 165 height 25
select select "lower_secondary"
click at [259, 152] on select "Highest education level No schooling Primary Lower Secondary Upper Secondary Oc…" at bounding box center [341, 164] width 165 height 25
click at [370, 167] on select "Highest education level No schooling Primary Lower Secondary Upper Secondary Oc…" at bounding box center [341, 164] width 165 height 25
click at [259, 152] on select "Highest education level No schooling Primary Lower Secondary Upper Secondary Oc…" at bounding box center [341, 164] width 165 height 25
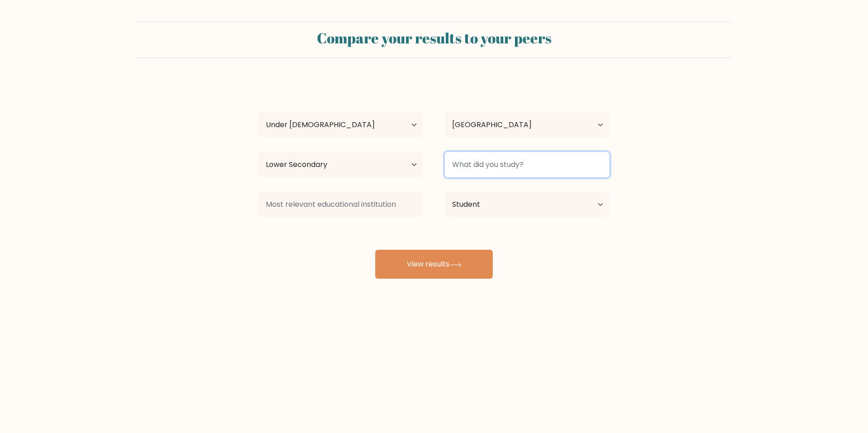
click at [449, 166] on input at bounding box center [527, 164] width 165 height 25
type input "school"
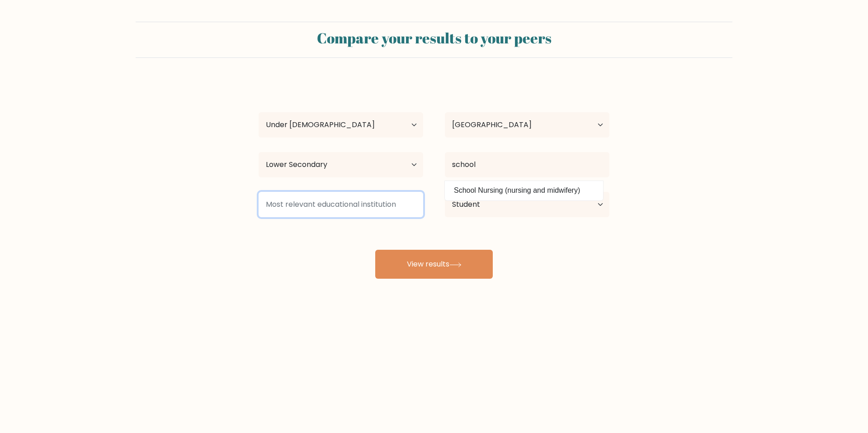
click at [393, 204] on input at bounding box center [341, 204] width 165 height 25
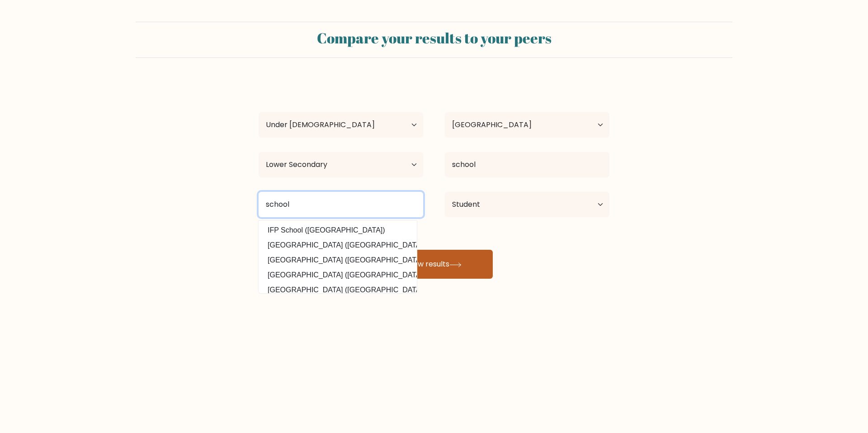
type input "school"
click at [456, 271] on button "View results" at bounding box center [434, 264] width 118 height 29
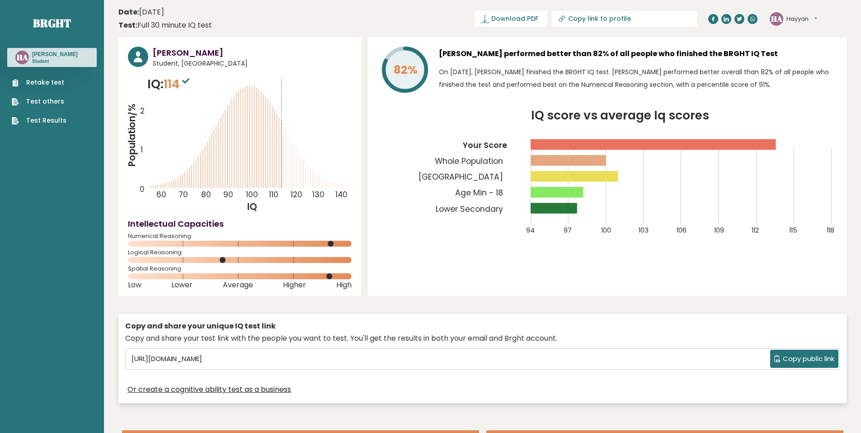
drag, startPoint x: 444, startPoint y: 253, endPoint x: 434, endPoint y: 255, distance: 9.7
click at [434, 255] on div "82% [PERSON_NAME] performed better than 82% of all people who finished the BRGH…" at bounding box center [607, 167] width 479 height 258
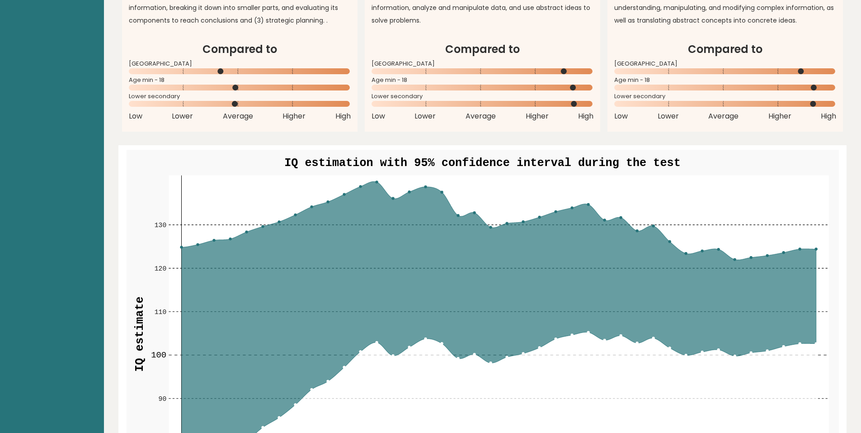
scroll to position [950, 0]
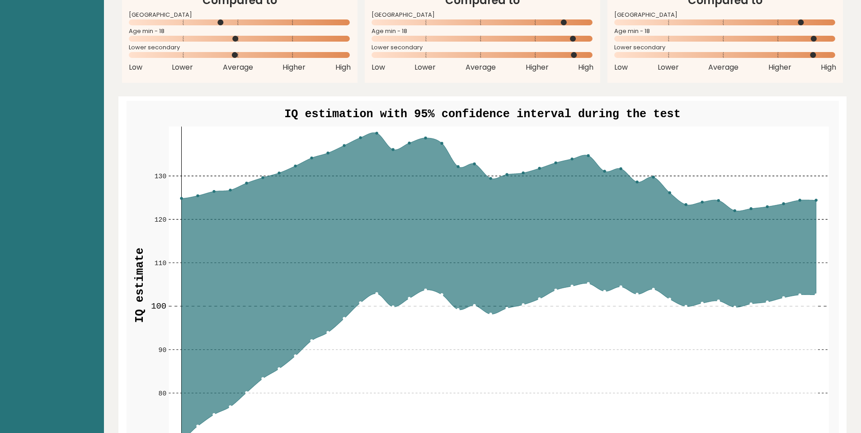
click at [376, 133] on circle at bounding box center [377, 133] width 2 height 2
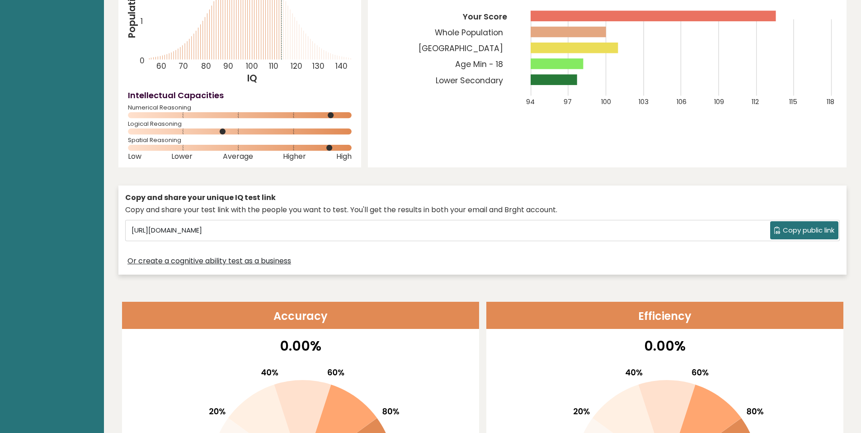
scroll to position [0, 0]
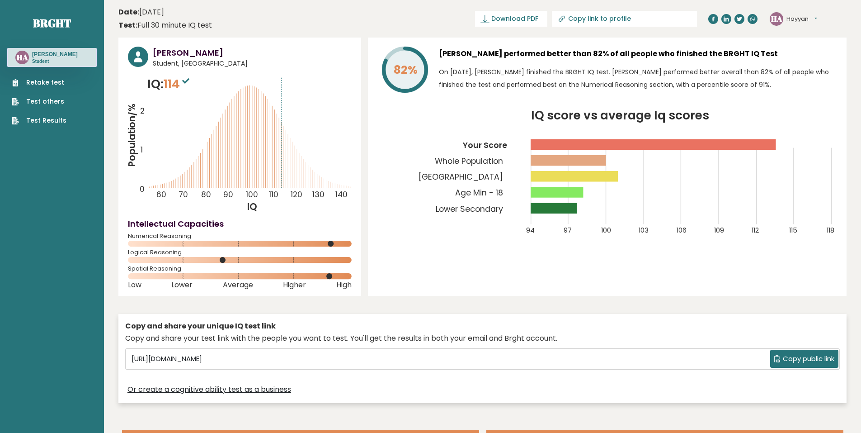
click at [189, 82] on icon at bounding box center [185, 80] width 7 height 5
click at [184, 82] on sup at bounding box center [186, 80] width 12 height 13
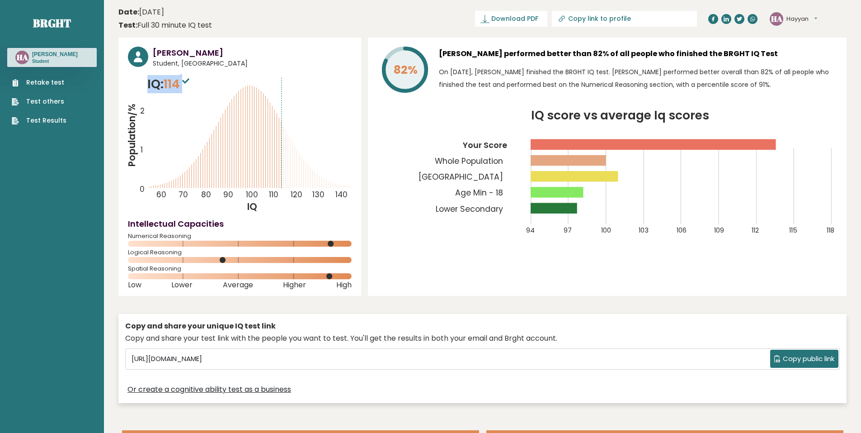
click at [184, 82] on sup at bounding box center [186, 80] width 12 height 13
